Goal: Check status: Check status

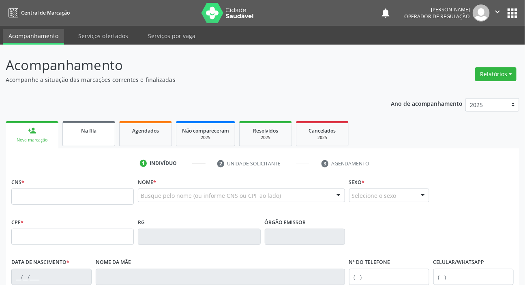
click at [88, 137] on link "Na fila" at bounding box center [88, 133] width 53 height 25
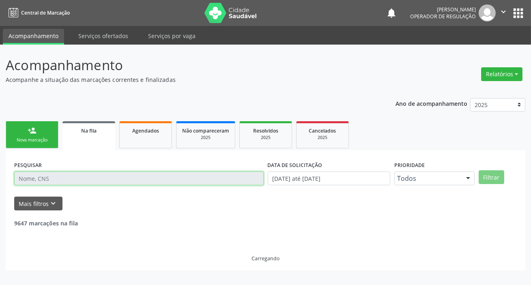
click at [122, 178] on input "text" at bounding box center [138, 179] width 249 height 14
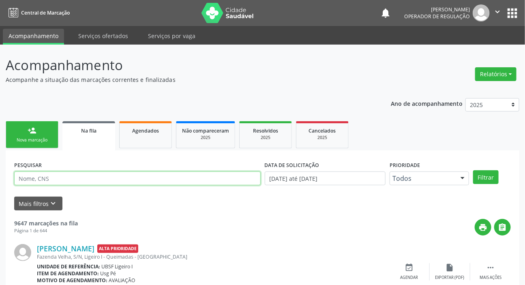
paste input "705 0032 0053 5550"
click at [473, 170] on button "Filtrar" at bounding box center [486, 177] width 26 height 14
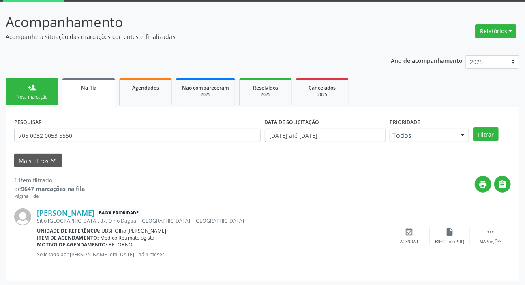
scroll to position [44, 0]
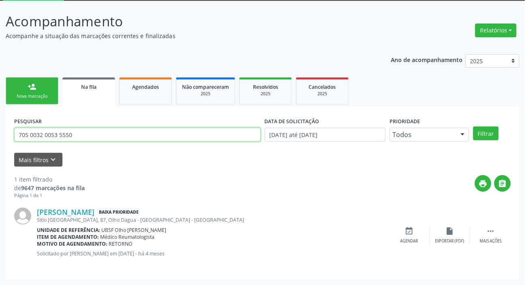
click at [134, 135] on input "705 0032 0053 5550" at bounding box center [137, 135] width 247 height 14
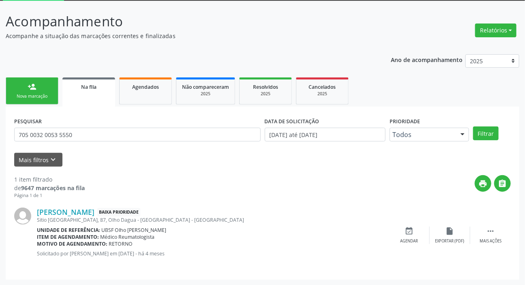
click at [212, 46] on div "Acompanhamento Acompanhe a situação das marcações correntes e finalizadas Relat…" at bounding box center [263, 145] width 514 height 269
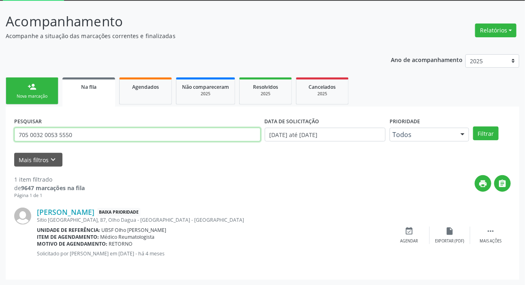
click at [105, 131] on input "705 0032 0053 5550" at bounding box center [137, 135] width 247 height 14
type input "708605028650882"
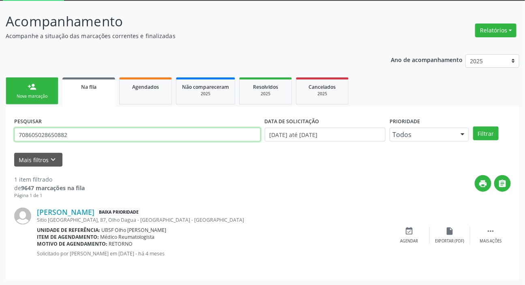
click at [473, 127] on button "Filtrar" at bounding box center [486, 134] width 26 height 14
click at [79, 138] on input "708605028650882" at bounding box center [137, 135] width 247 height 14
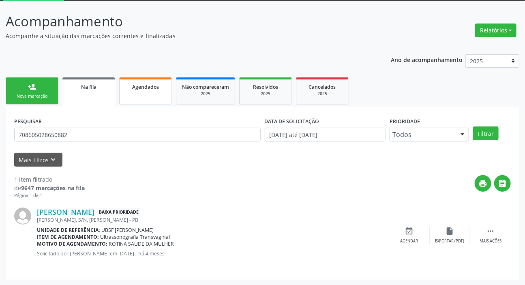
click at [145, 89] on span "Agendados" at bounding box center [145, 87] width 27 height 7
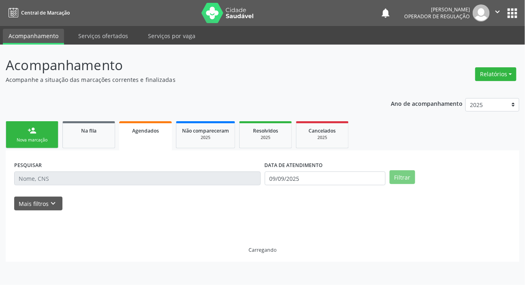
scroll to position [0, 0]
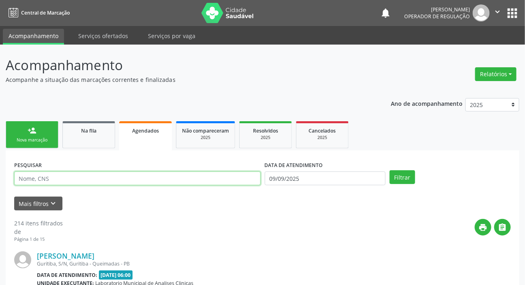
click at [127, 174] on input "text" at bounding box center [137, 179] width 247 height 14
paste input "708605028650882"
type input "708605028650882"
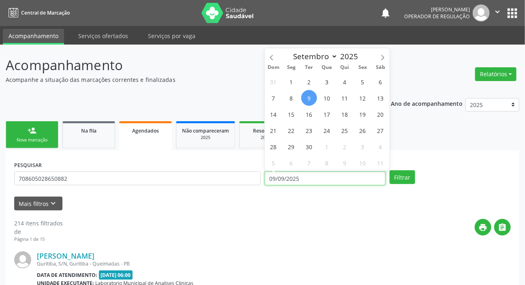
drag, startPoint x: 283, startPoint y: 176, endPoint x: 286, endPoint y: 181, distance: 6.0
click at [282, 177] on input "09/09/2025" at bounding box center [325, 179] width 121 height 14
click at [408, 175] on button "Filtrar" at bounding box center [403, 177] width 26 height 14
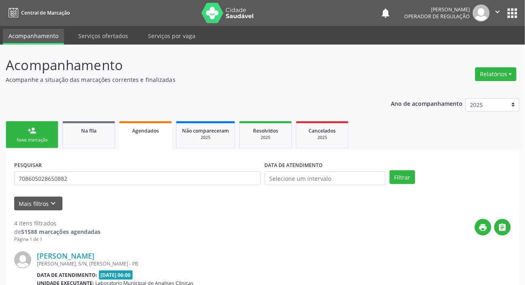
click at [175, 160] on div "PESQUISAR 708605028650882" at bounding box center [137, 175] width 251 height 32
click at [77, 124] on link "Na fila" at bounding box center [88, 134] width 53 height 27
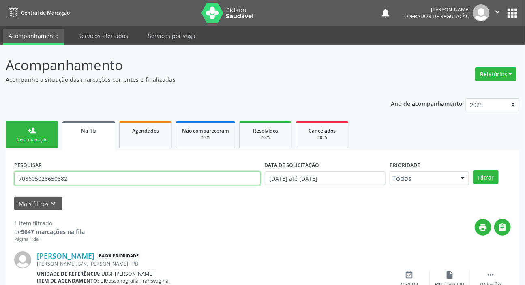
click at [73, 183] on input "708605028650882" at bounding box center [137, 179] width 247 height 14
type input "7"
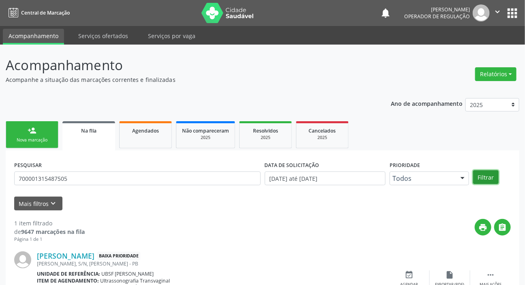
click at [486, 172] on button "Filtrar" at bounding box center [486, 177] width 26 height 14
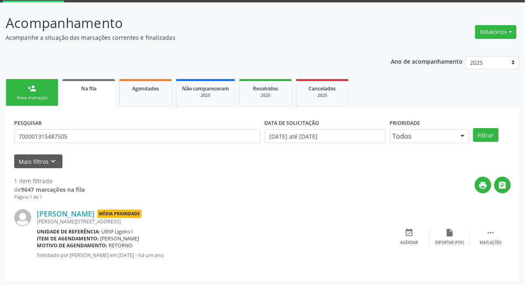
scroll to position [44, 0]
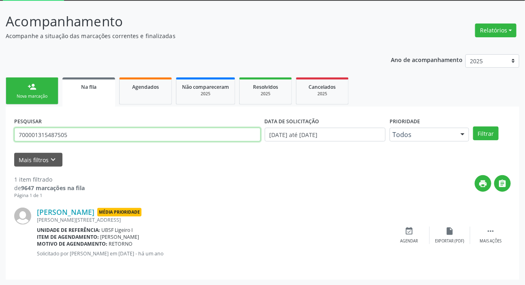
click at [120, 136] on input "700001315487505" at bounding box center [137, 135] width 247 height 14
type input "700804474501281"
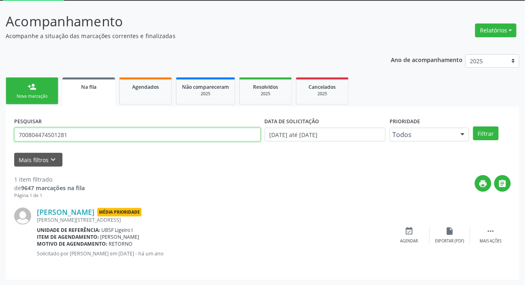
click at [473, 127] on button "Filtrar" at bounding box center [486, 134] width 26 height 14
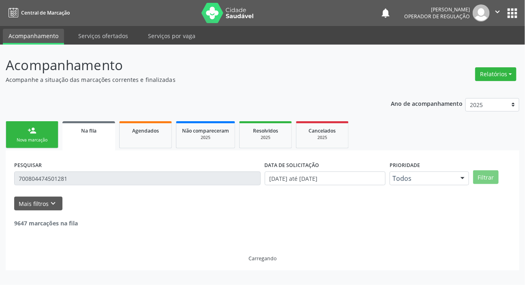
scroll to position [0, 0]
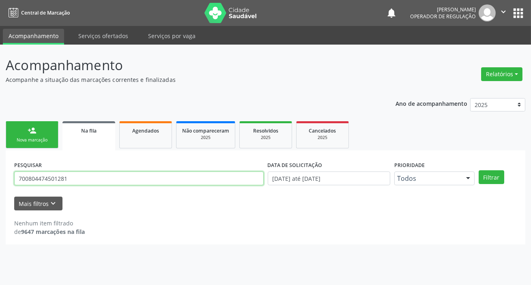
click at [80, 178] on input "700804474501281" at bounding box center [138, 179] width 249 height 14
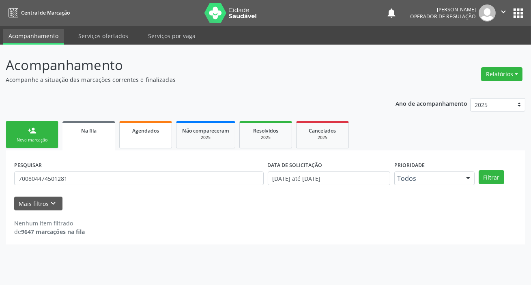
click at [133, 142] on link "Agendados" at bounding box center [145, 134] width 53 height 27
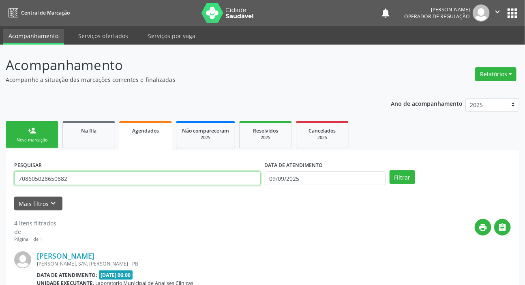
click at [98, 181] on input "708605028650882" at bounding box center [137, 179] width 247 height 14
paste input "700804474501281"
click at [98, 181] on input "708605028650882700804474501281" at bounding box center [137, 179] width 247 height 14
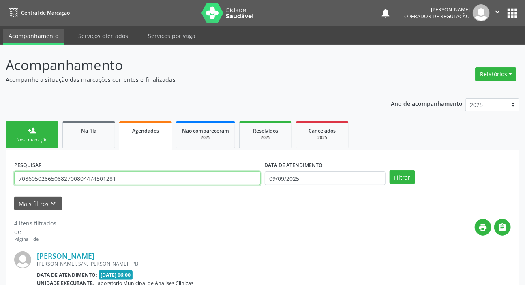
paste input "text"
type input "700804474501281"
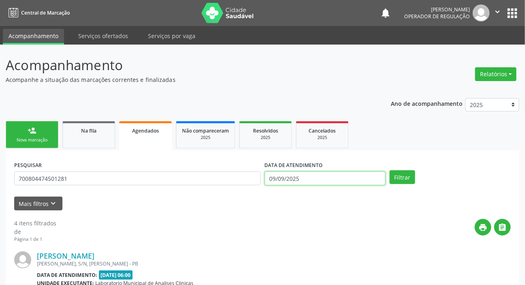
click at [301, 172] on input "09/09/2025" at bounding box center [325, 179] width 121 height 14
click at [396, 179] on button "Filtrar" at bounding box center [403, 177] width 26 height 14
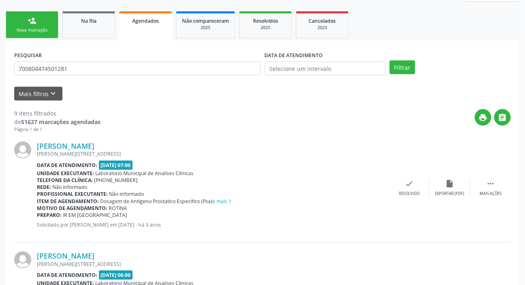
scroll to position [8, 0]
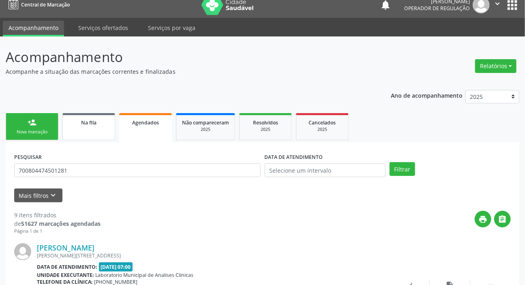
click at [97, 118] on div "Na fila" at bounding box center [89, 122] width 41 height 9
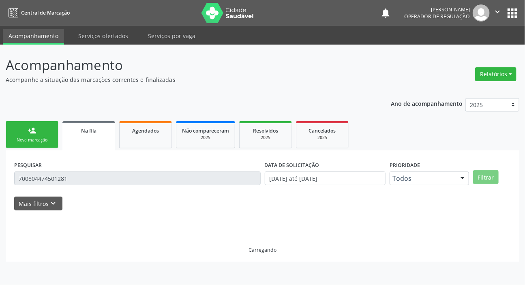
scroll to position [0, 0]
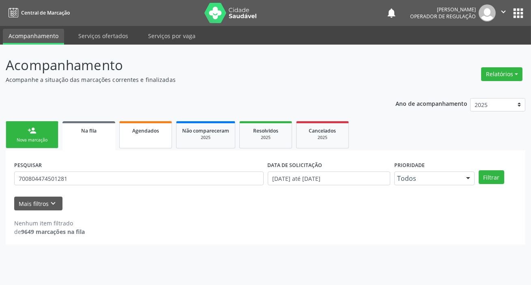
click at [125, 138] on link "Agendados" at bounding box center [145, 134] width 53 height 27
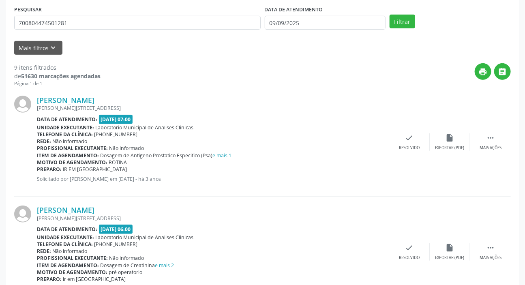
scroll to position [45, 0]
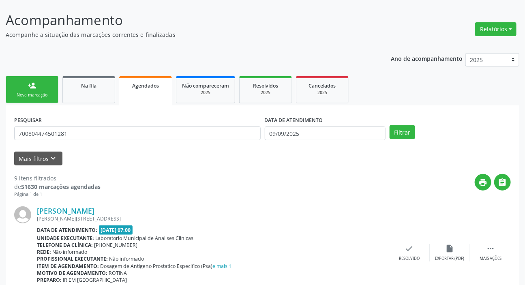
click at [97, 88] on div "Na fila" at bounding box center [89, 85] width 41 height 9
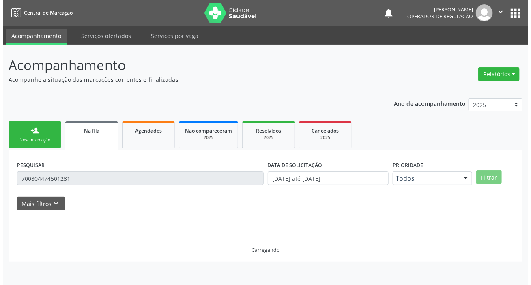
scroll to position [0, 0]
